Goal: Information Seeking & Learning: Learn about a topic

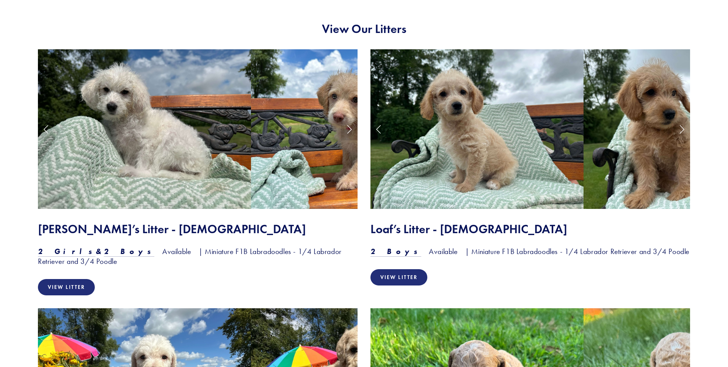
scroll to position [627, 0]
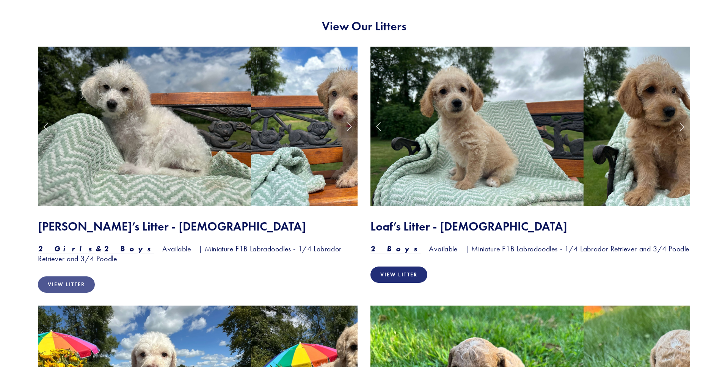
click at [81, 290] on link "View Litter" at bounding box center [66, 284] width 57 height 16
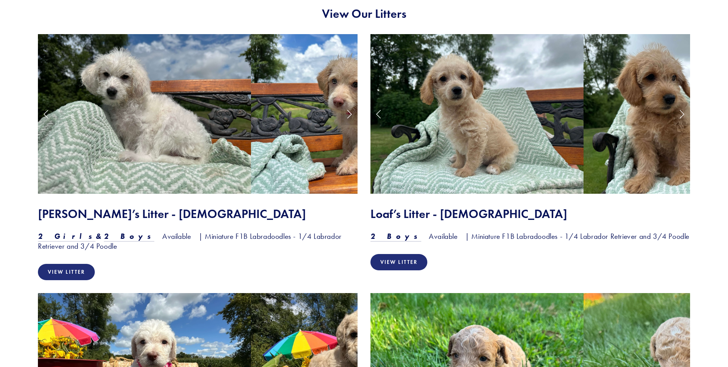
scroll to position [651, 0]
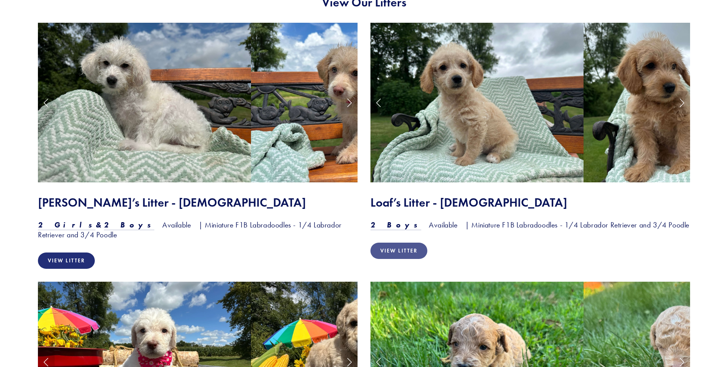
click at [403, 250] on link "View Litter" at bounding box center [399, 251] width 57 height 16
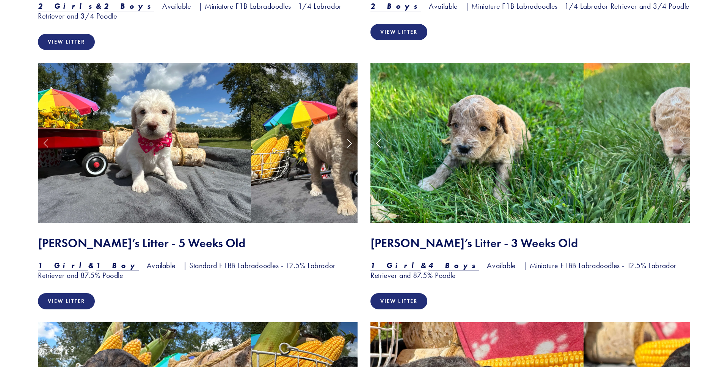
scroll to position [897, 0]
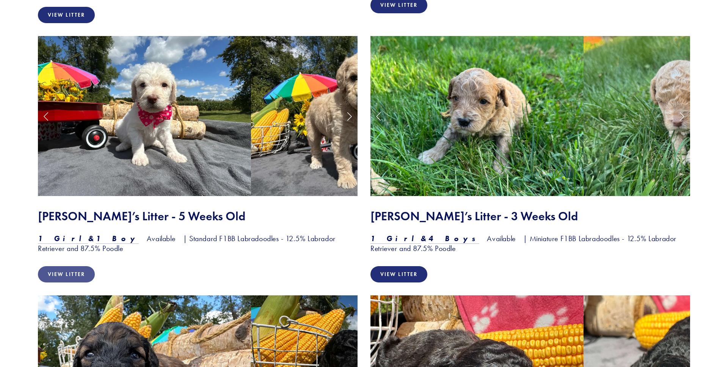
click at [86, 275] on link "View Litter" at bounding box center [66, 274] width 57 height 16
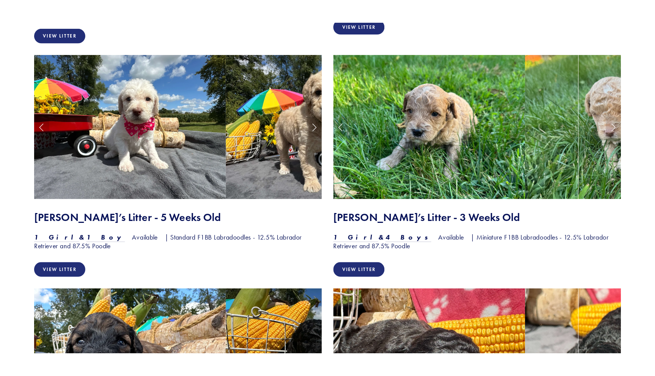
scroll to position [875, 0]
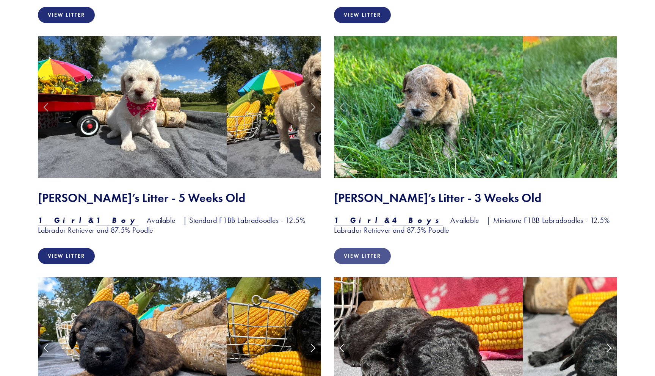
click at [371, 256] on link "View Litter" at bounding box center [362, 256] width 57 height 16
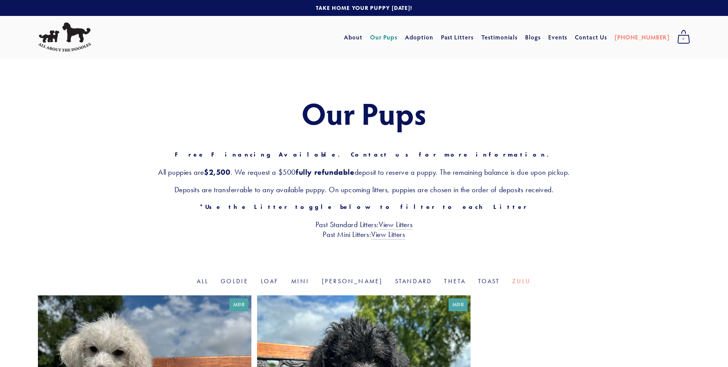
scroll to position [132, 0]
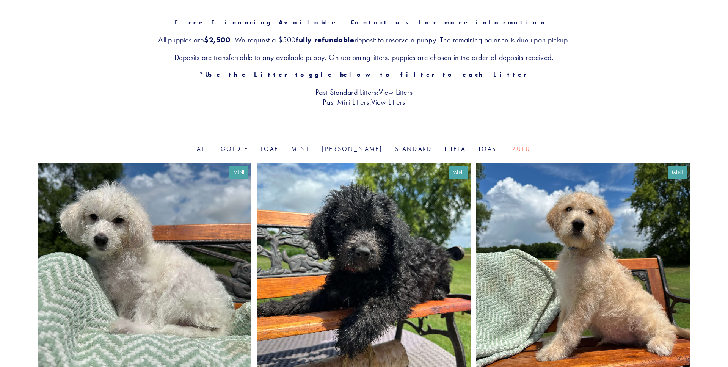
click at [113, 232] on link at bounding box center [145, 281] width 214 height 236
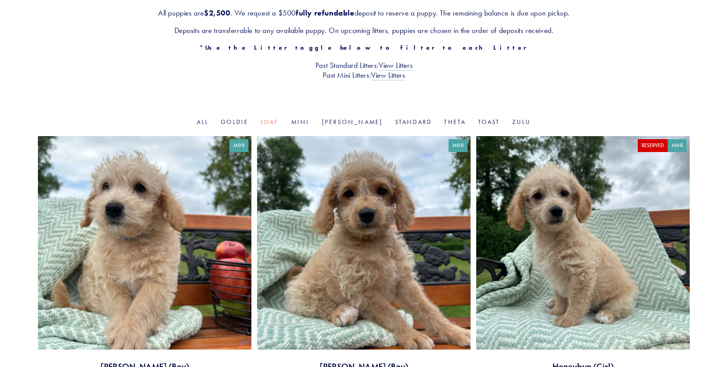
scroll to position [195, 0]
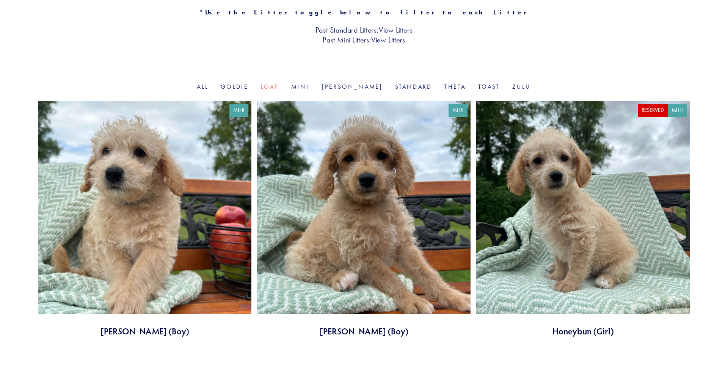
click at [163, 195] on link at bounding box center [145, 219] width 214 height 236
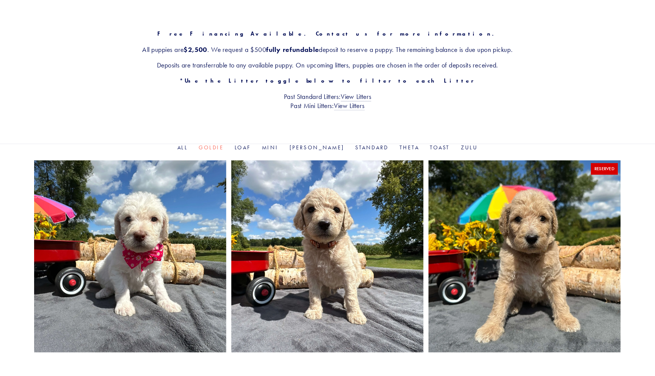
scroll to position [192, 0]
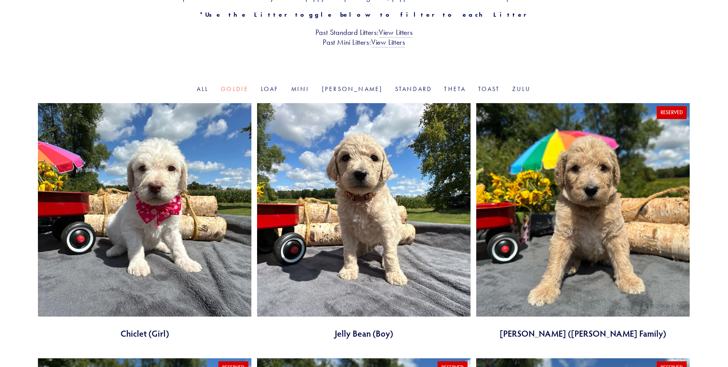
click at [137, 175] on link at bounding box center [145, 221] width 214 height 236
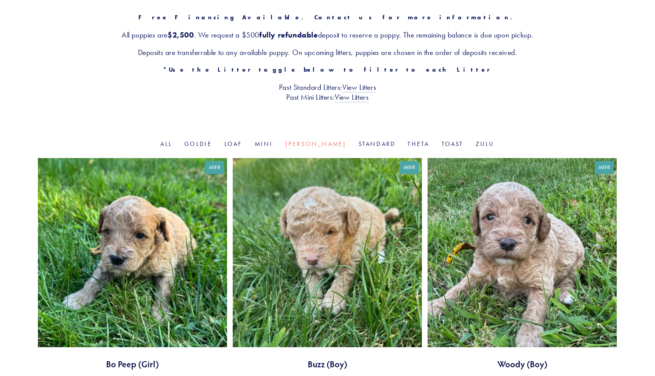
scroll to position [172, 0]
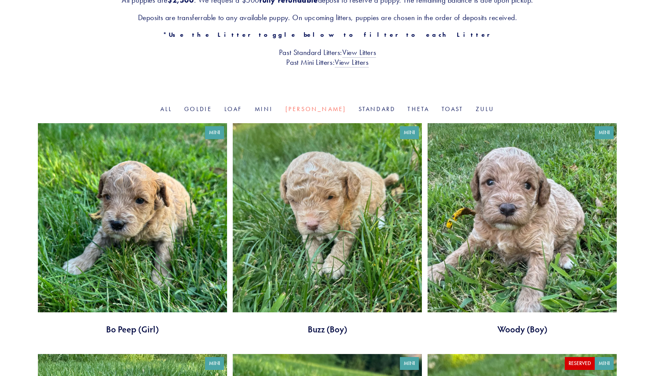
click at [149, 222] on link at bounding box center [132, 229] width 189 height 212
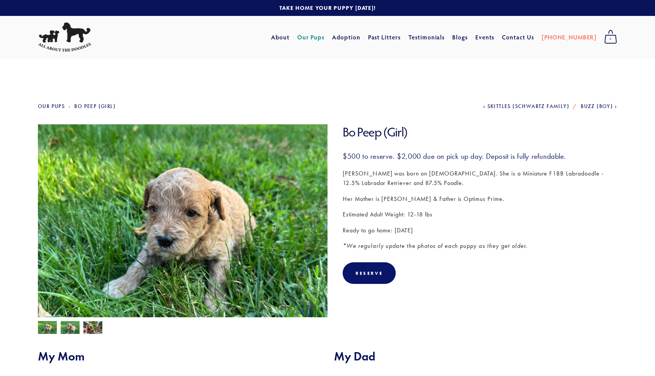
click at [54, 107] on link "Our Pups" at bounding box center [51, 106] width 27 height 6
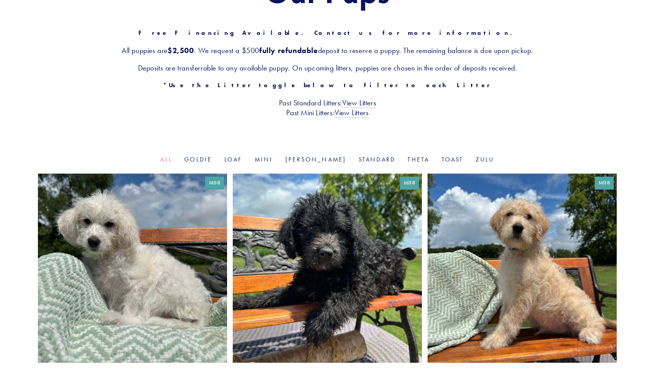
scroll to position [143, 0]
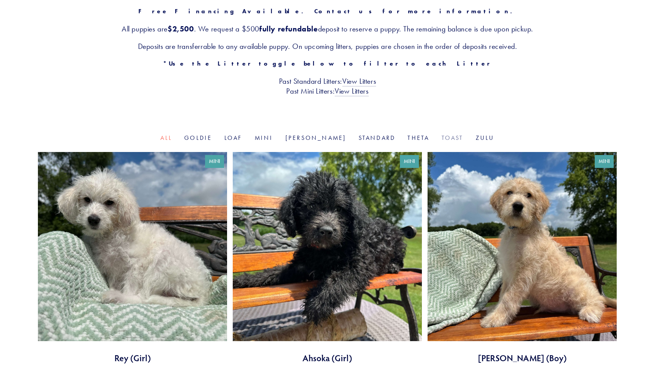
click at [442, 138] on link "Toast" at bounding box center [453, 137] width 22 height 7
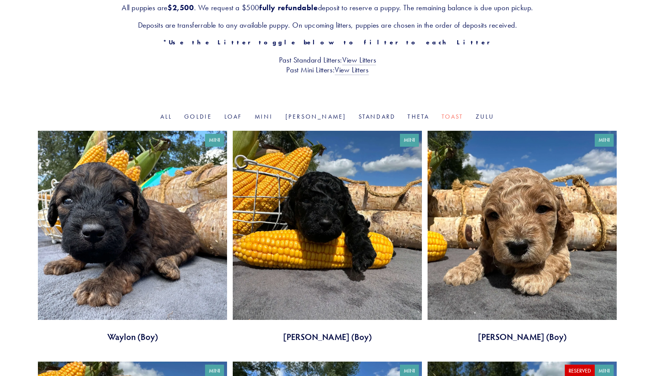
scroll to position [185, 0]
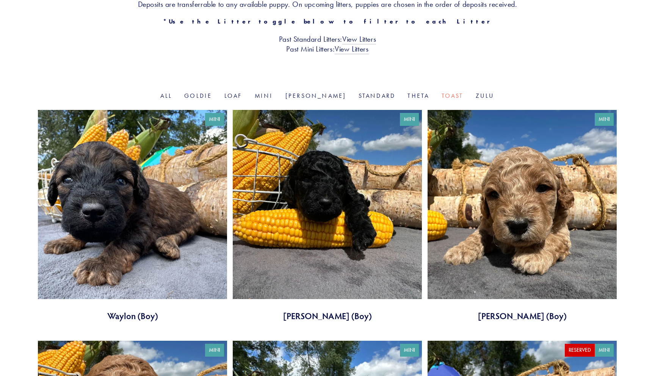
click at [167, 175] on link at bounding box center [132, 216] width 189 height 212
click at [408, 95] on link "Theta" at bounding box center [419, 95] width 22 height 7
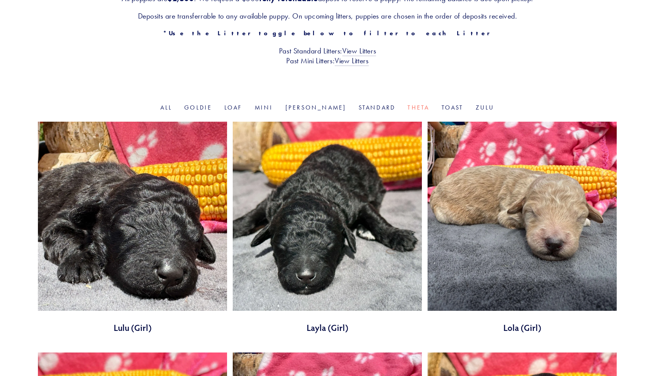
scroll to position [236, 0]
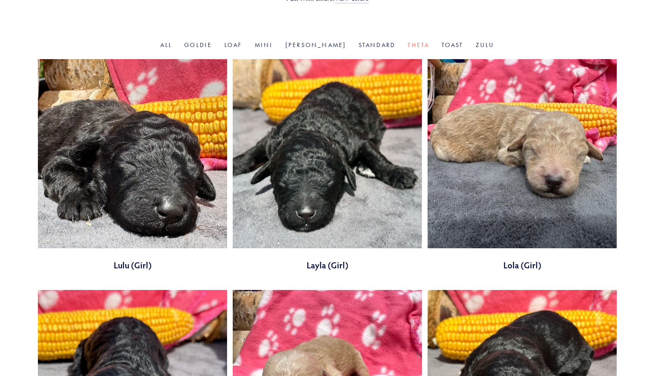
click at [145, 154] on link at bounding box center [132, 165] width 189 height 212
click at [328, 43] on ul "All Goldie Loaf Mini Rosie Standard Theta Toast Zulu" at bounding box center [328, 45] width 580 height 9
click at [322, 43] on link "[PERSON_NAME]" at bounding box center [316, 44] width 61 height 7
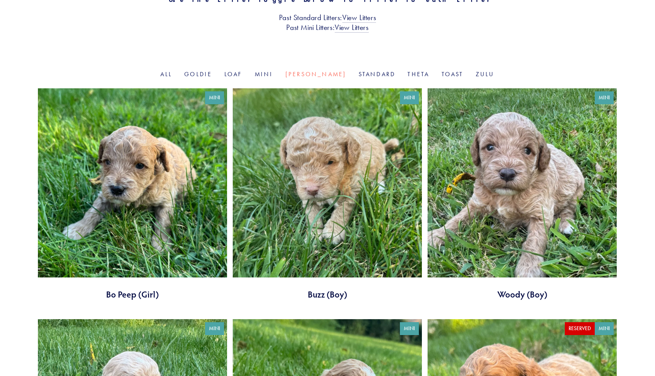
scroll to position [224, 0]
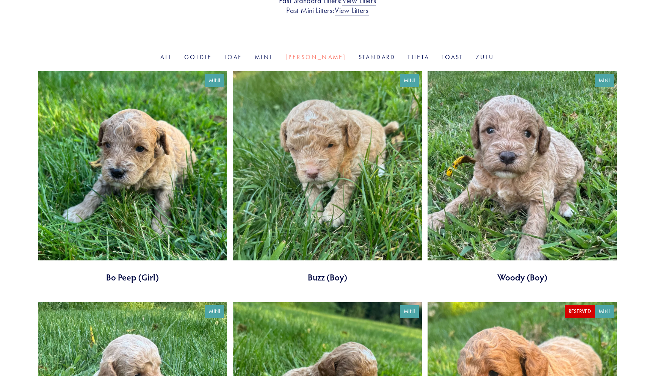
click at [145, 198] on link at bounding box center [132, 177] width 189 height 212
click at [212, 58] on link "Goldie" at bounding box center [198, 56] width 28 height 7
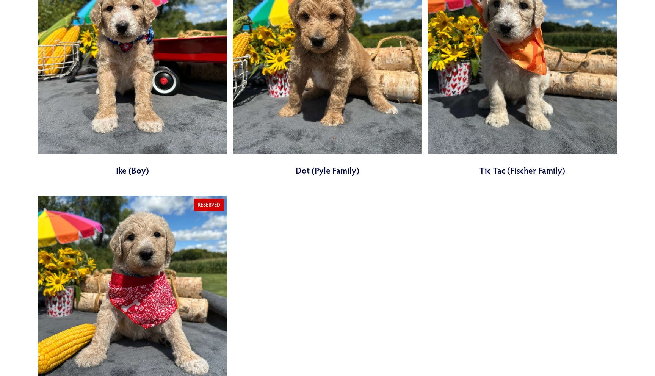
scroll to position [618, 0]
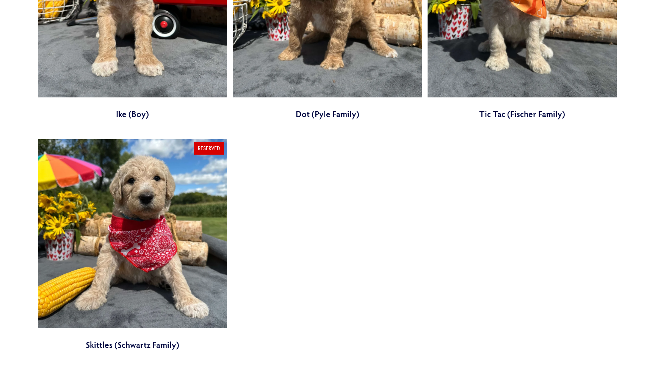
click at [177, 64] on link at bounding box center [132, 14] width 189 height 212
